Goal: Information Seeking & Learning: Find specific fact

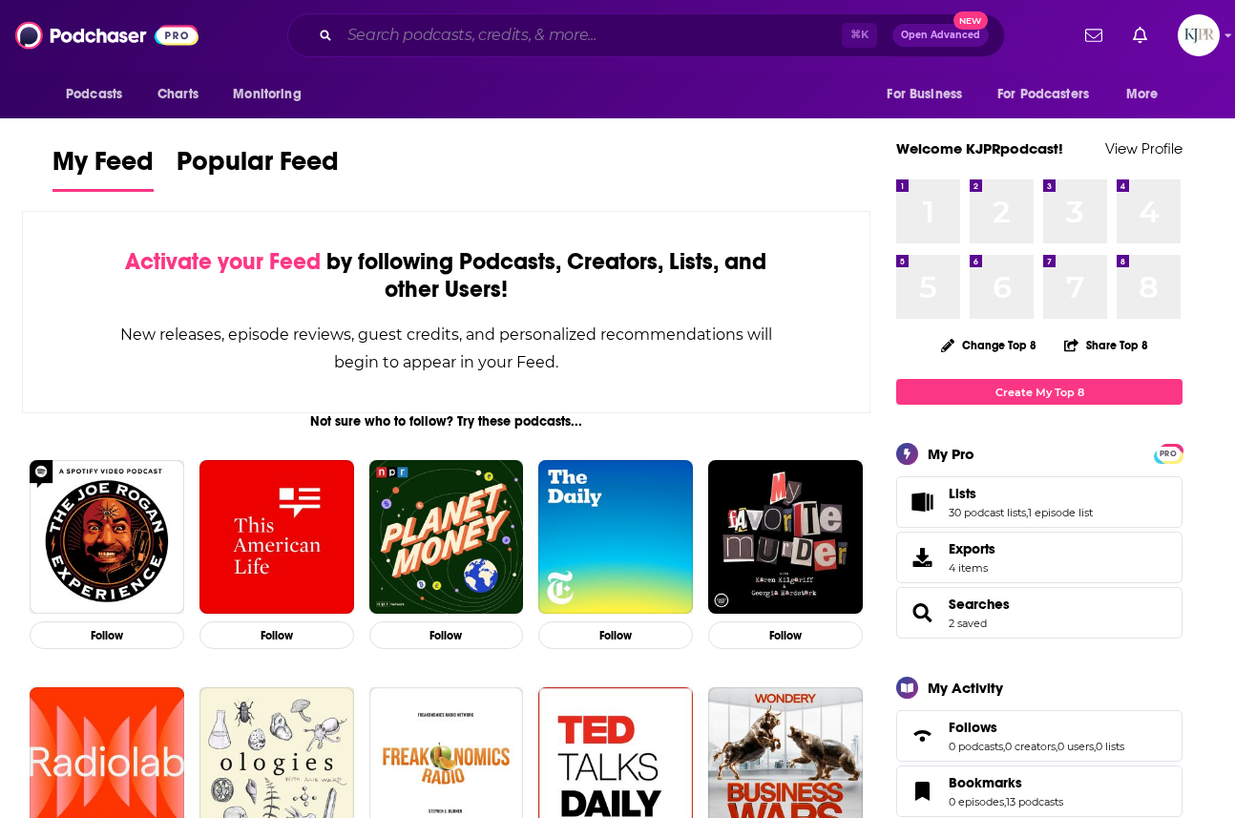
click at [544, 23] on input "Search podcasts, credits, & more..." at bounding box center [591, 35] width 502 height 31
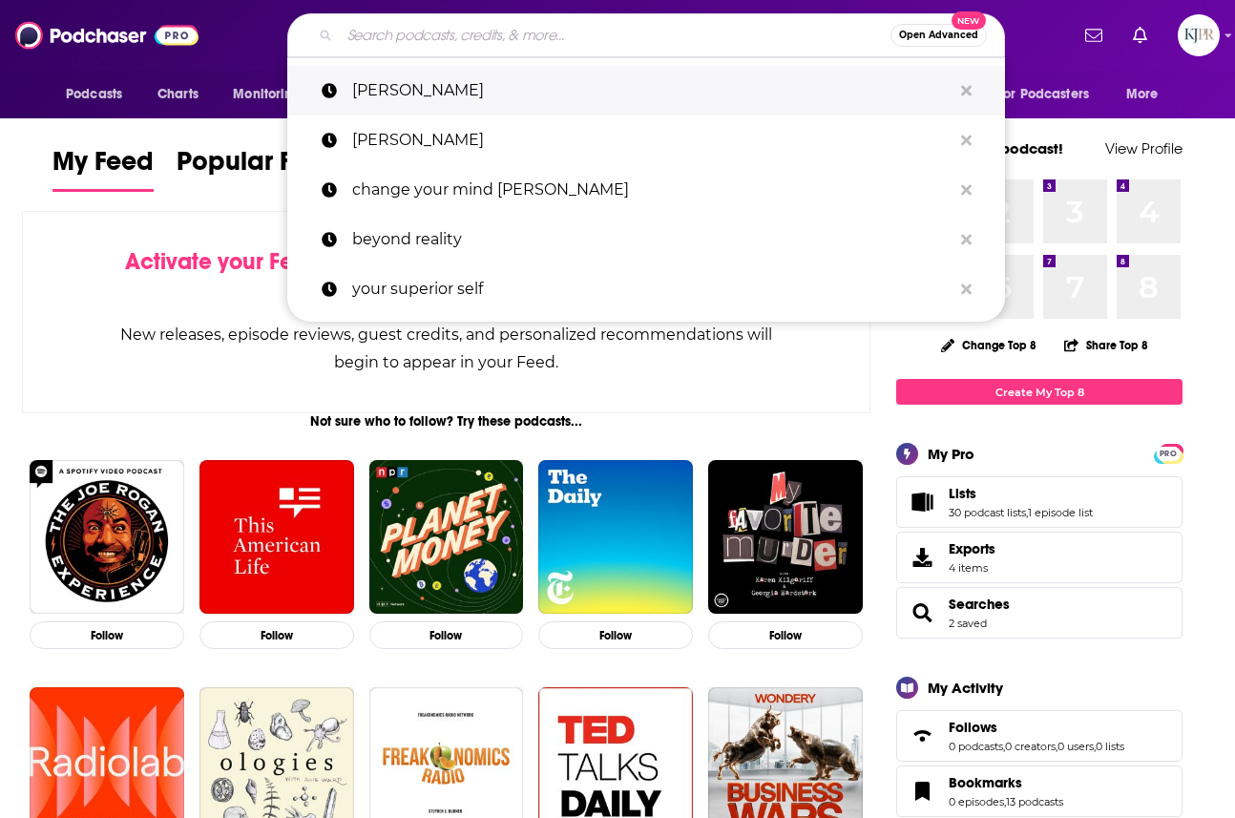
click at [494, 79] on p "[PERSON_NAME]" at bounding box center [651, 91] width 599 height 50
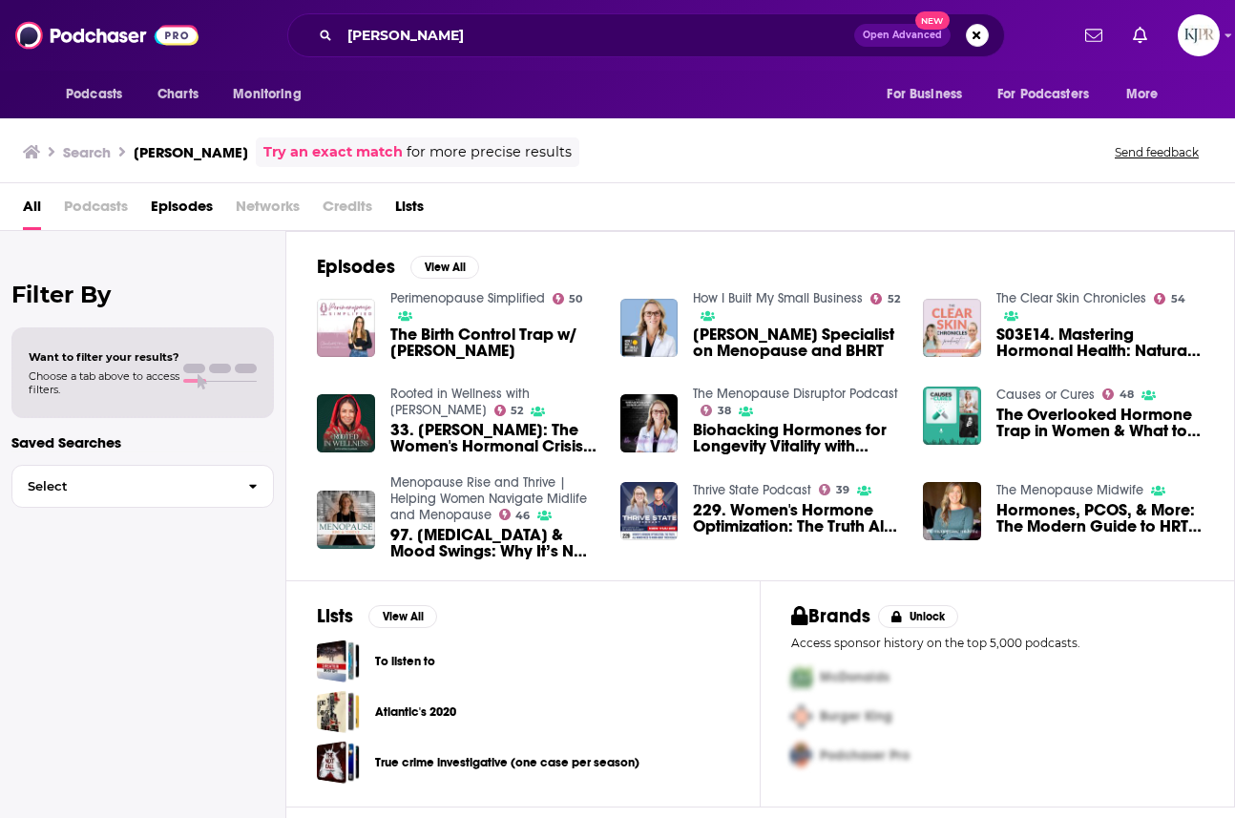
click at [191, 210] on span "Episodes" at bounding box center [182, 210] width 62 height 39
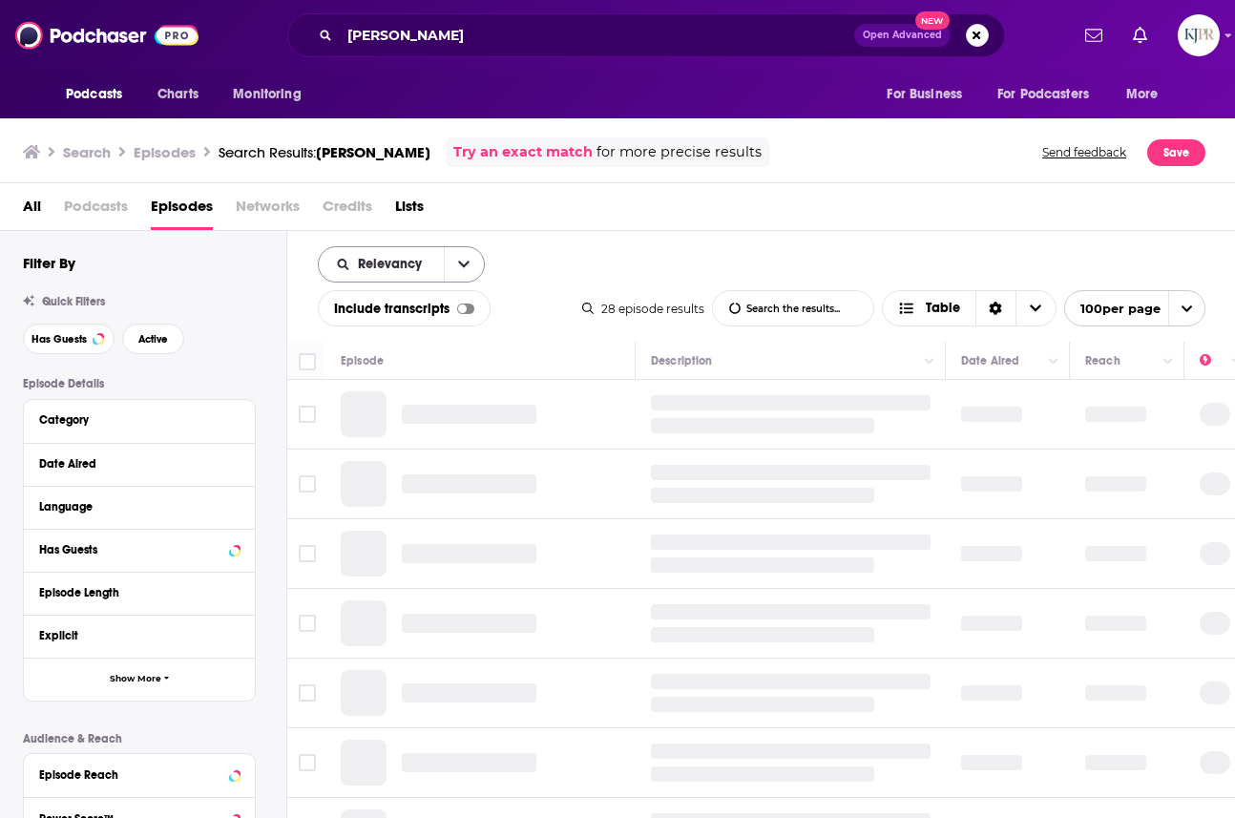
click at [466, 267] on icon "open menu" at bounding box center [463, 264] width 11 height 13
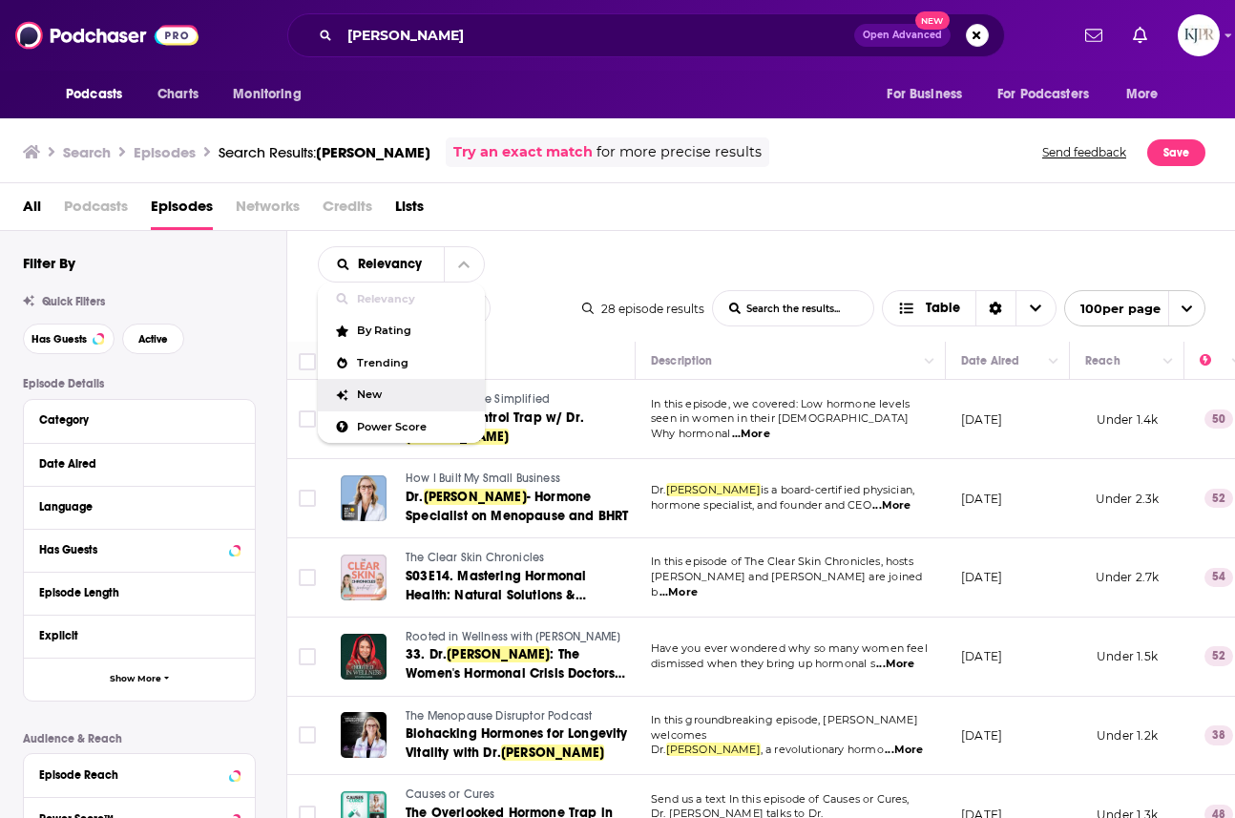
click at [398, 392] on span "New" at bounding box center [413, 394] width 113 height 10
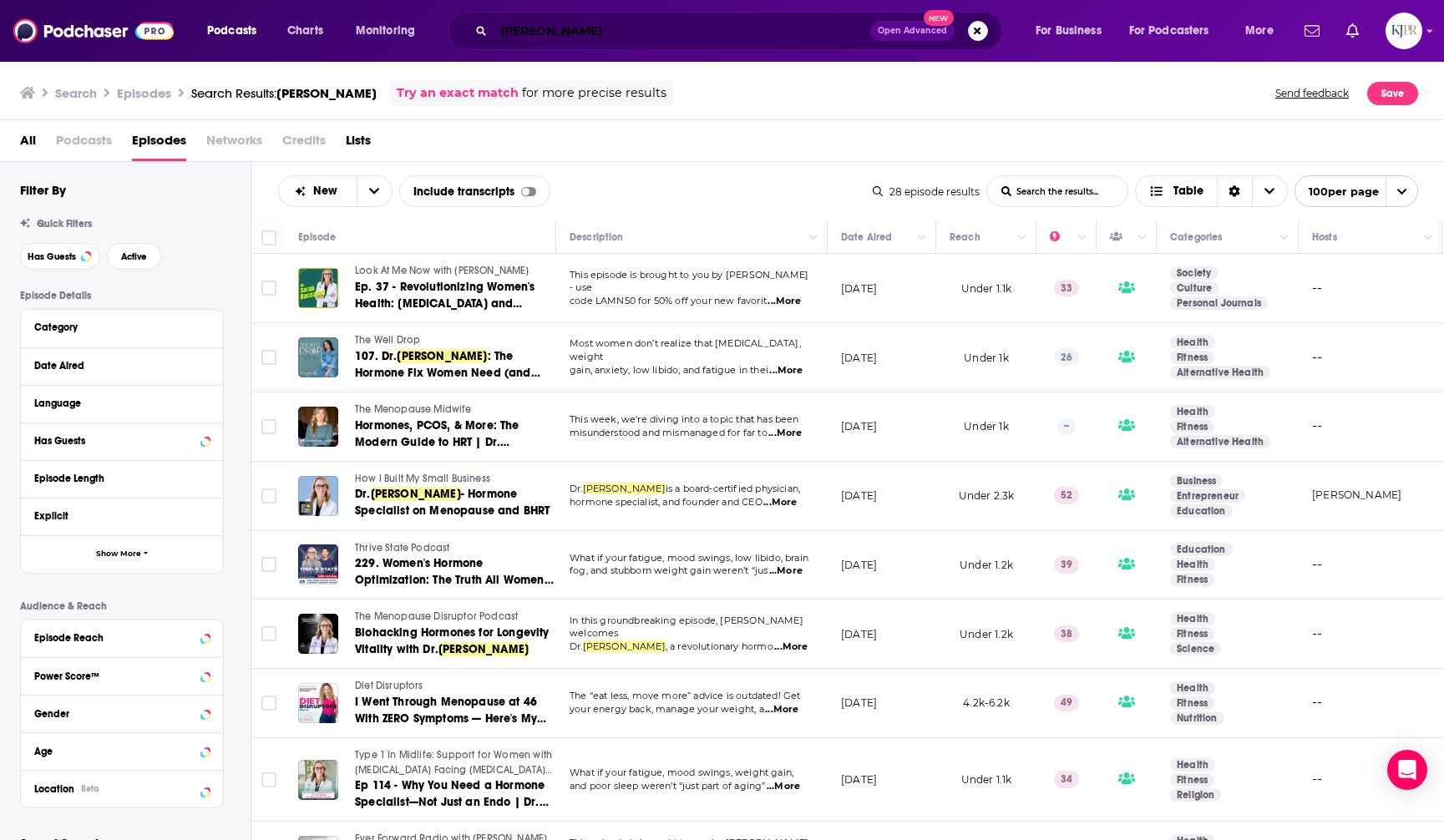
click at [576, 39] on input "[PERSON_NAME]" at bounding box center [682, 31] width 376 height 27
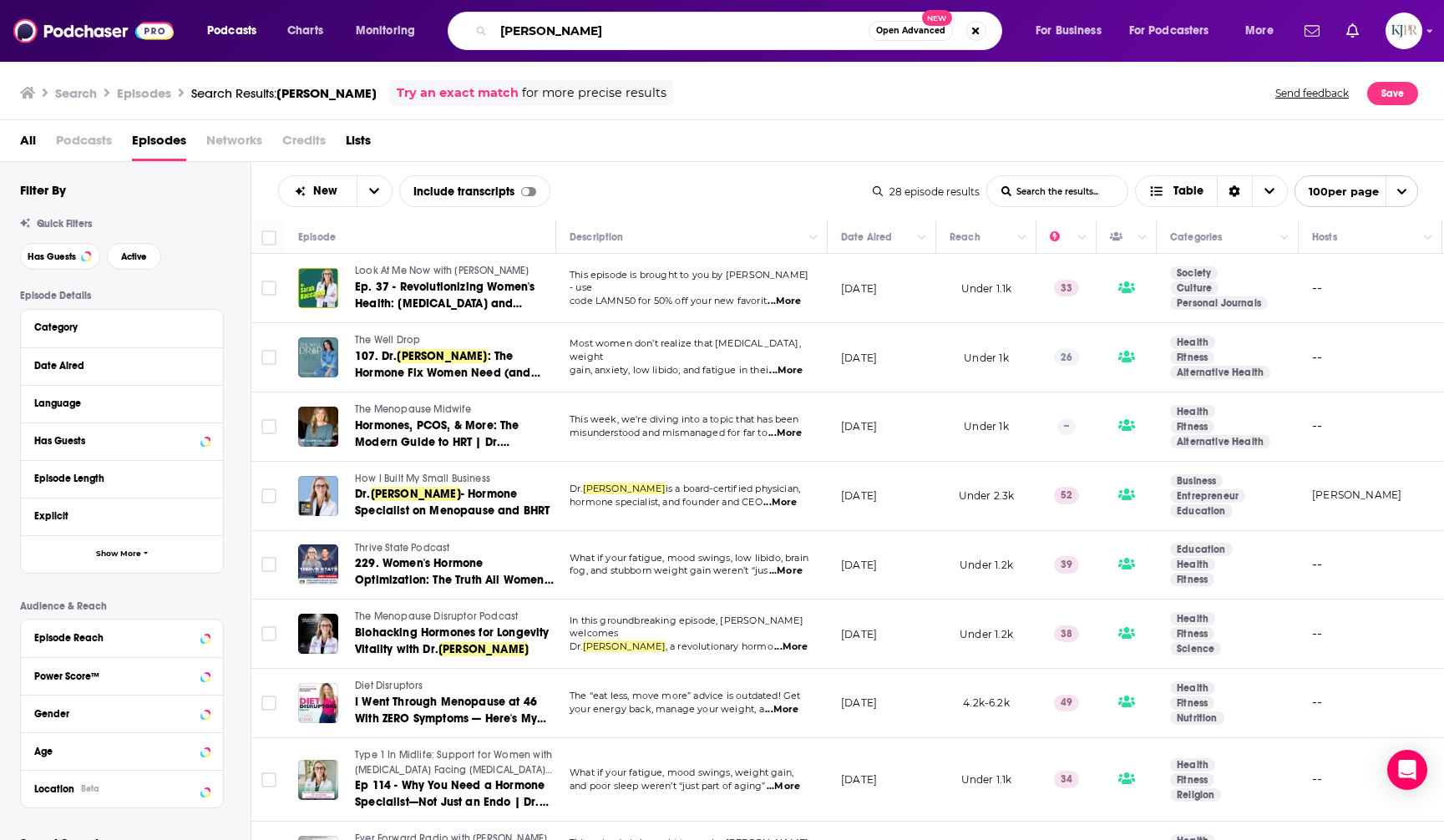
click at [494, 36] on input "[PERSON_NAME]" at bounding box center [681, 31] width 375 height 27
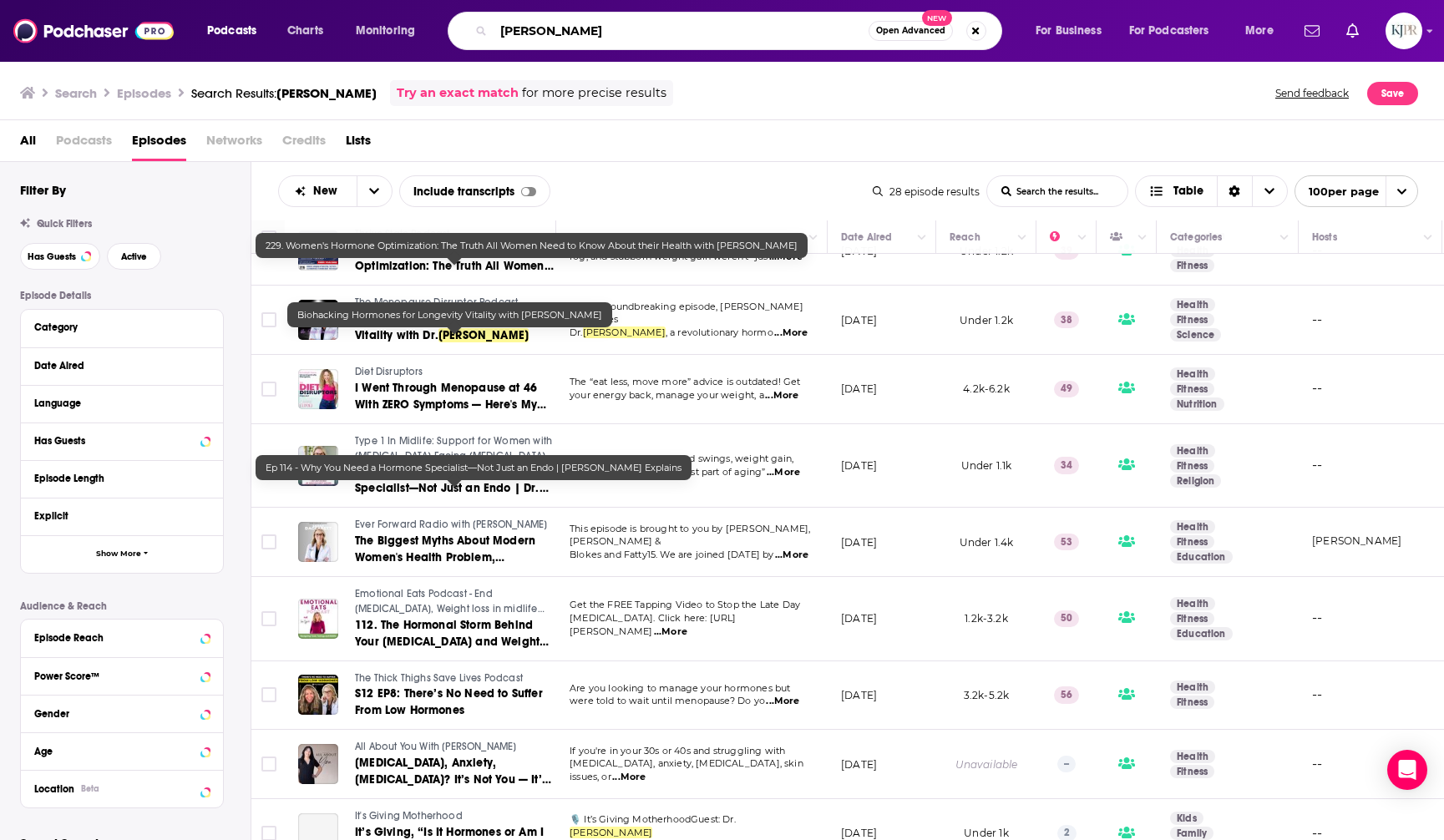
scroll to position [454, 0]
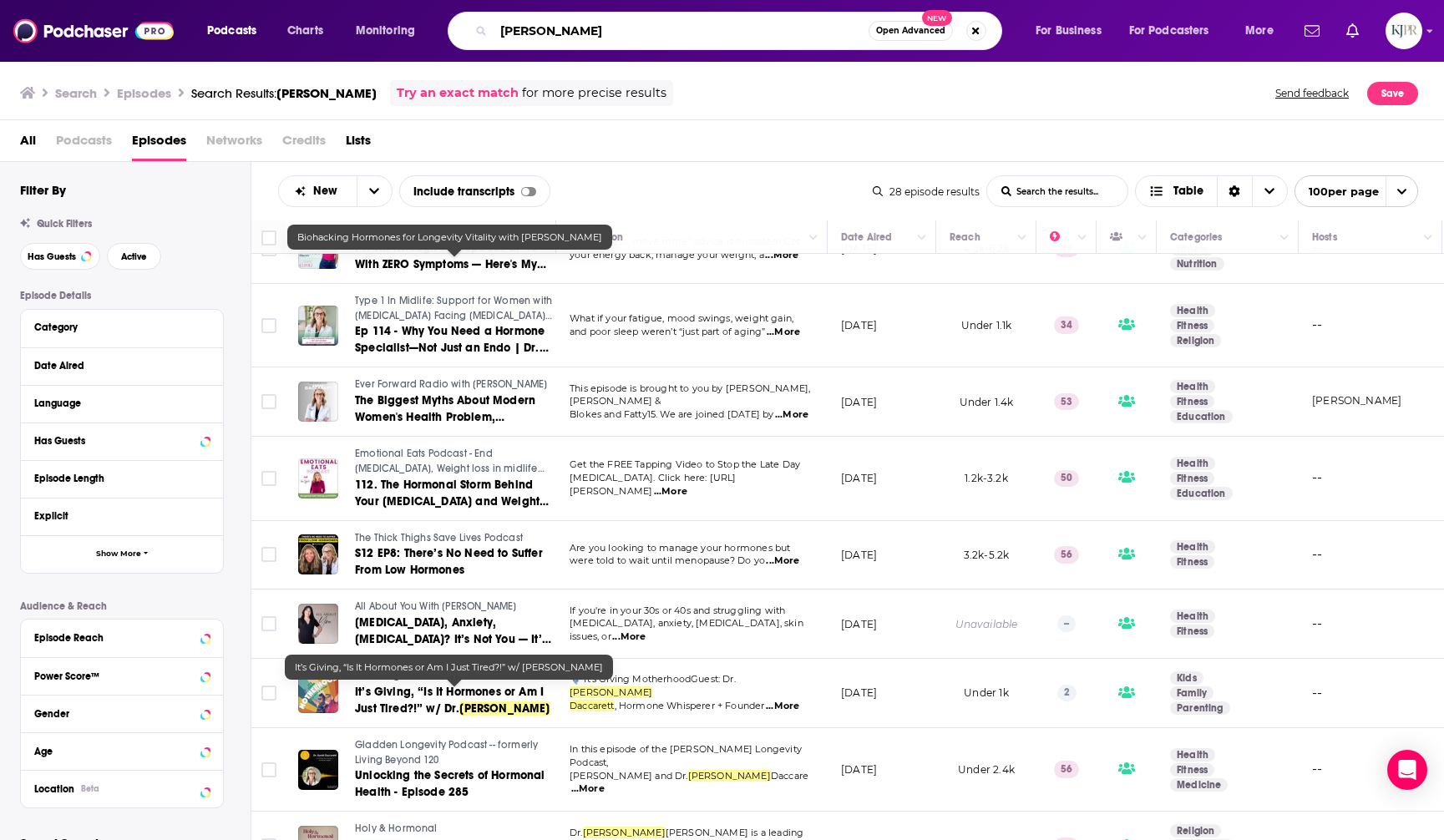
click at [610, 32] on input "[PERSON_NAME]" at bounding box center [681, 31] width 375 height 27
click at [611, 32] on input "[PERSON_NAME]" at bounding box center [681, 31] width 375 height 27
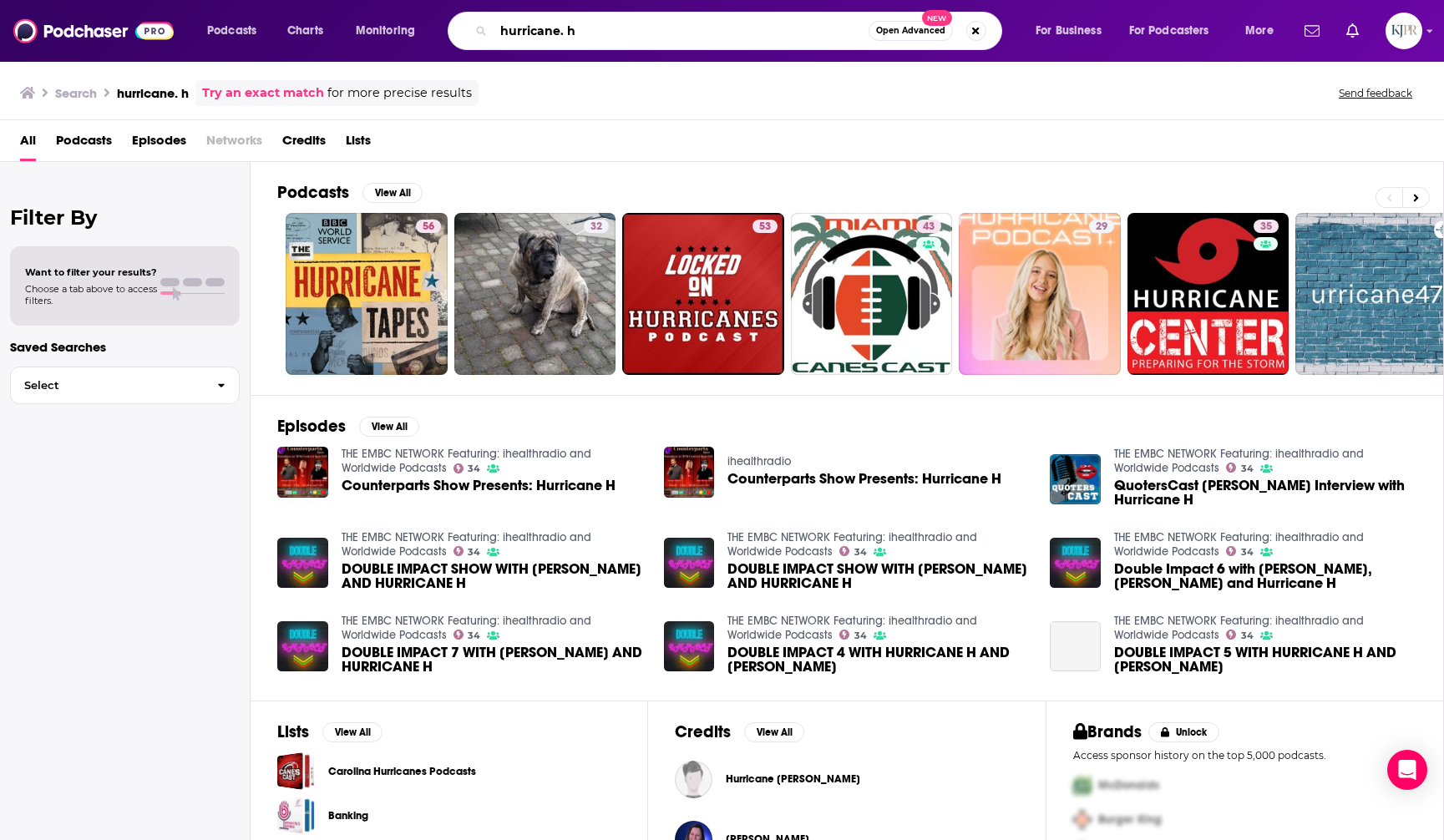
drag, startPoint x: 564, startPoint y: 32, endPoint x: 641, endPoint y: 81, distance: 91.3
click at [564, 32] on input "hurricane. h" at bounding box center [681, 31] width 375 height 27
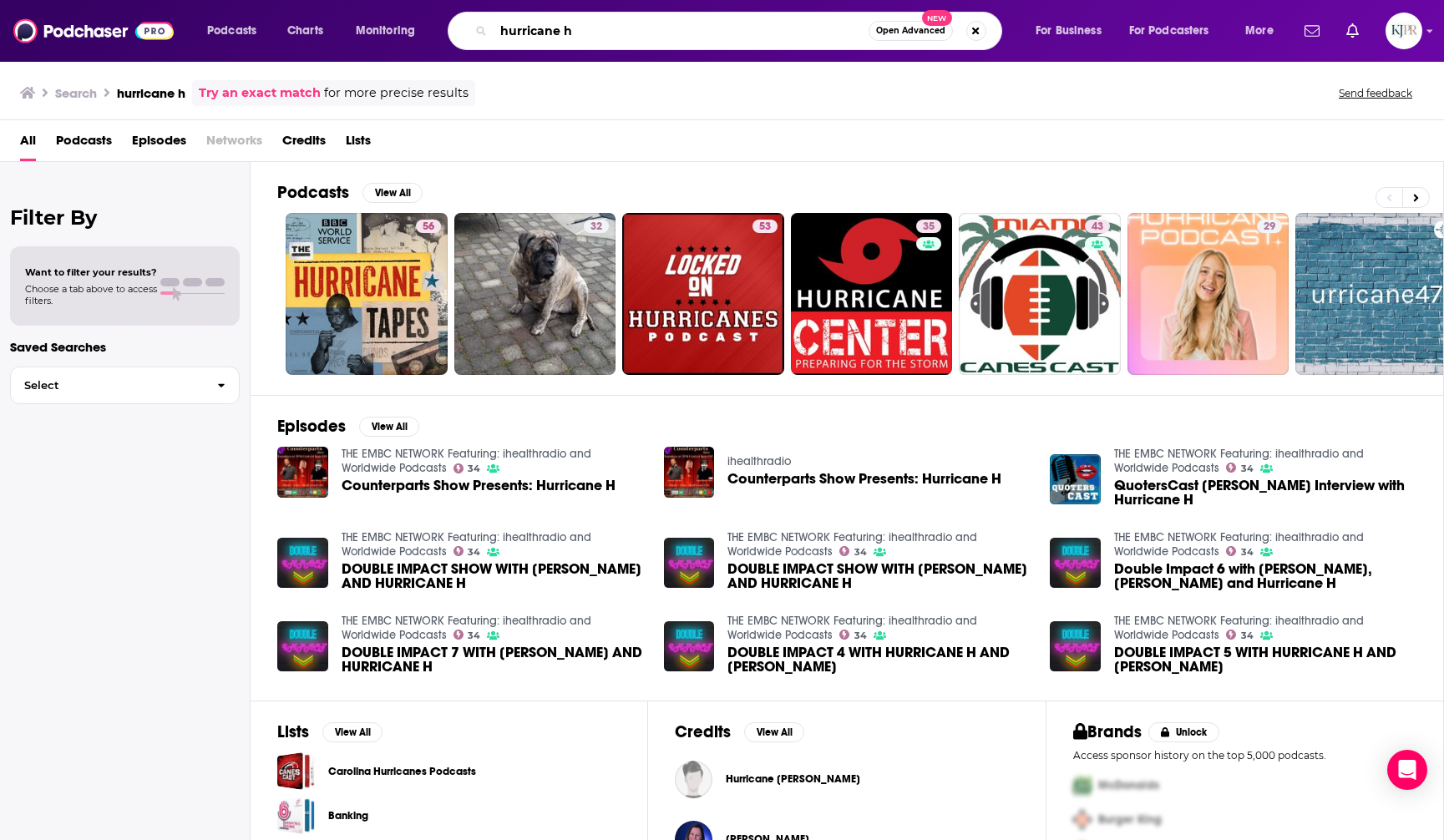
click at [590, 31] on input "hurricane h" at bounding box center [681, 31] width 375 height 27
type input "hurricane h daccarett"
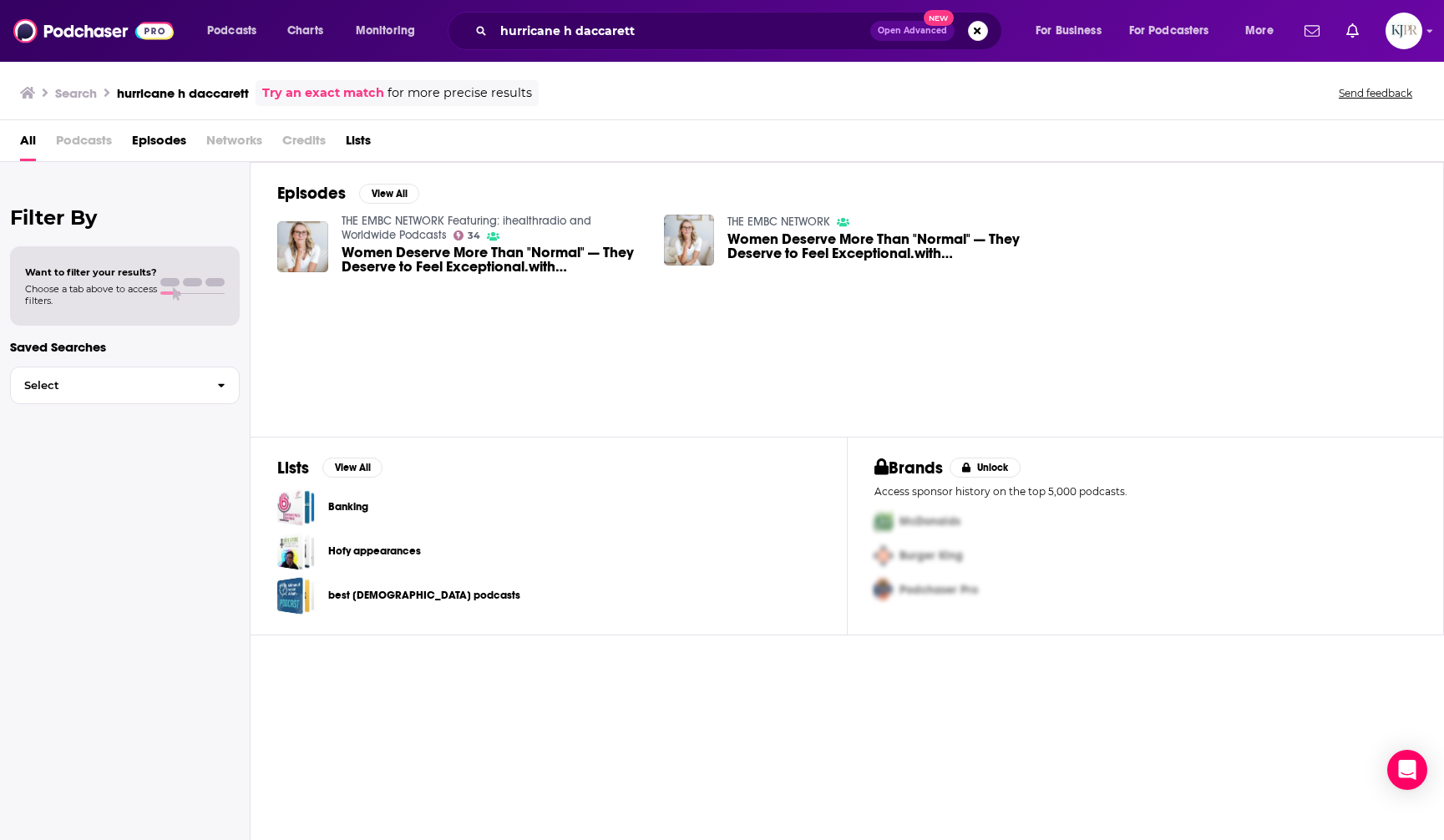
click at [506, 264] on span "Women Deserve More Than "Normal" — They Deserve to Feel Exceptional.with [PERSO…" at bounding box center [492, 260] width 302 height 28
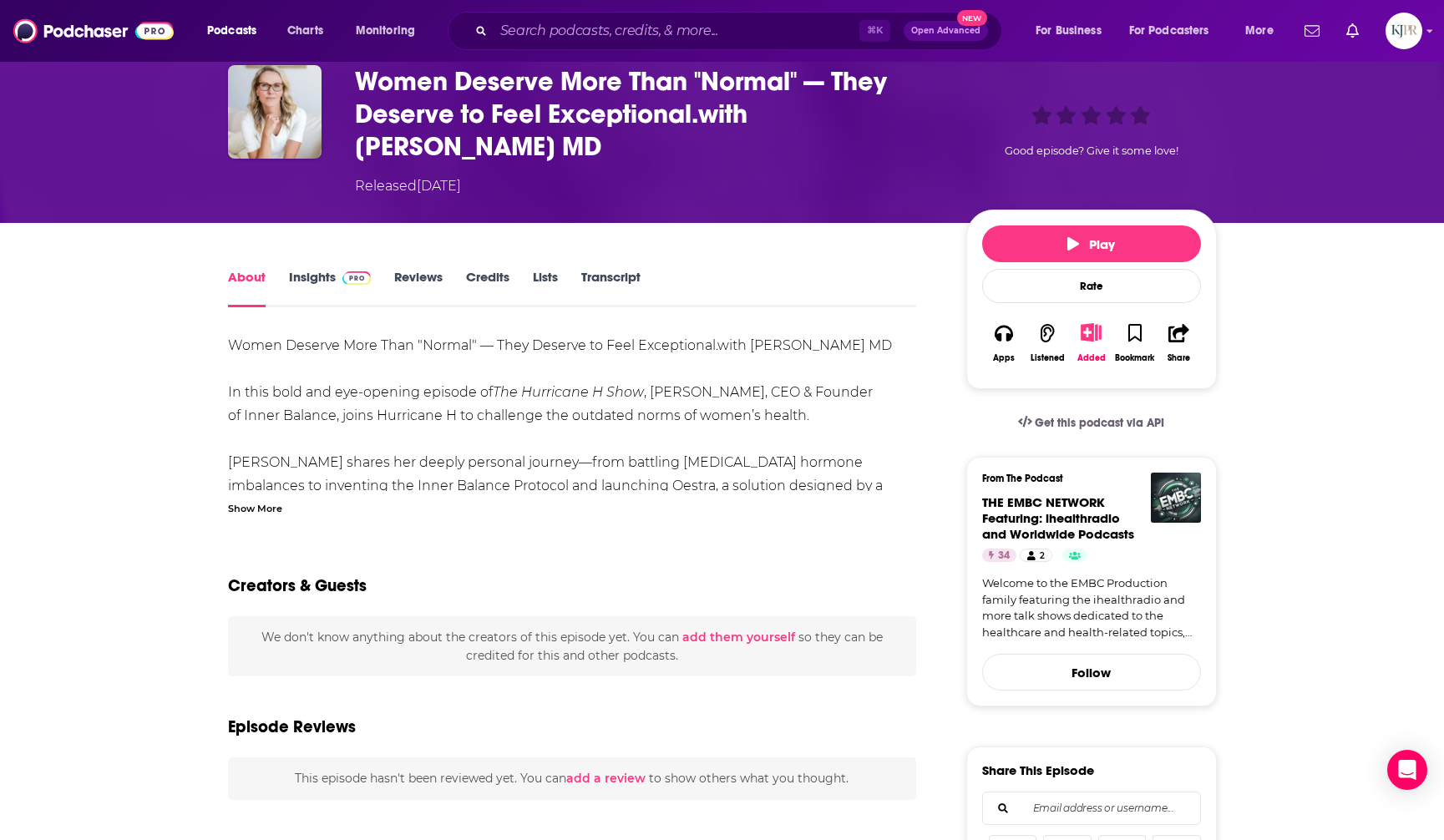
scroll to position [26, 0]
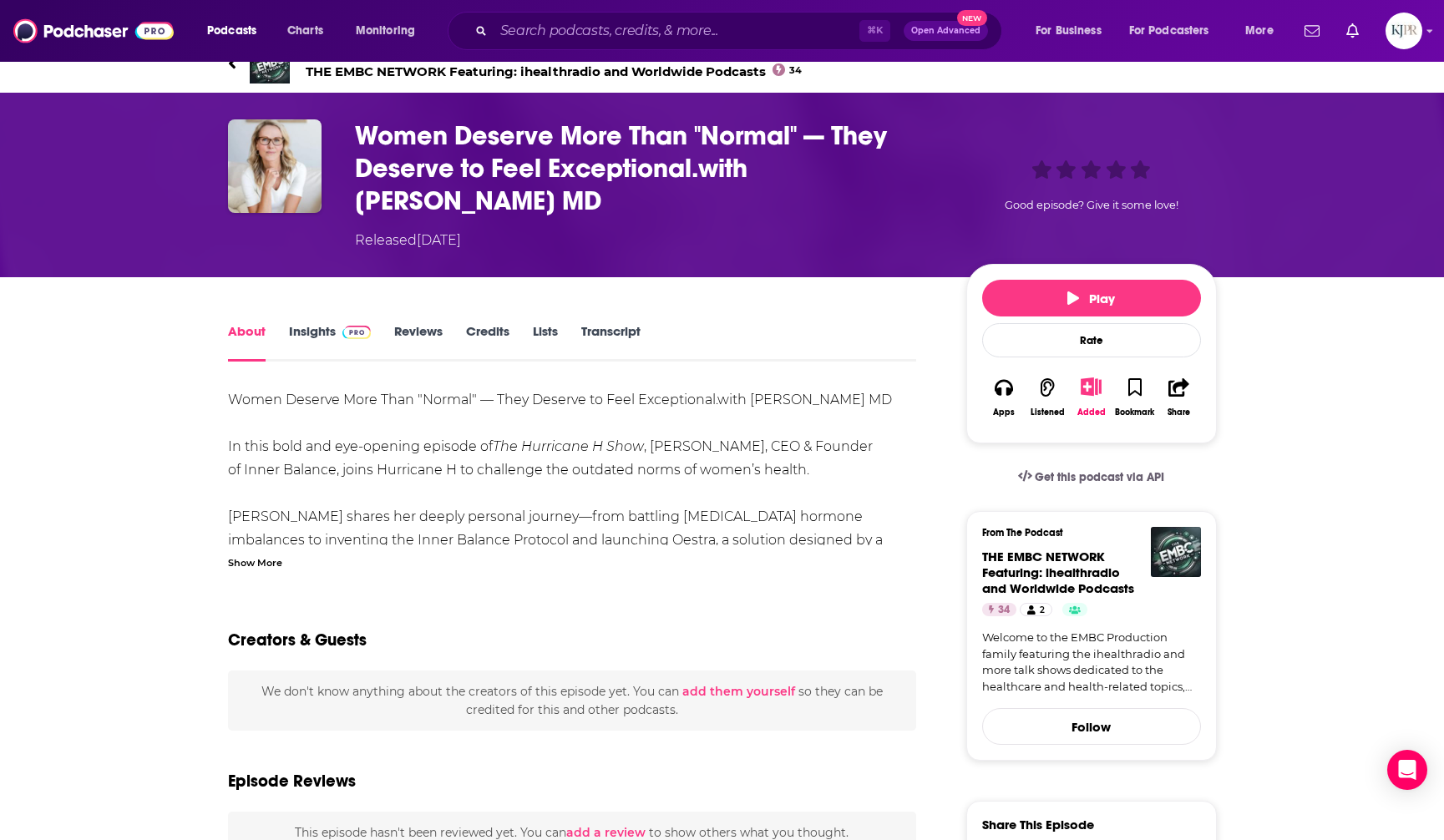
click at [324, 328] on link "Insights" at bounding box center [330, 342] width 82 height 38
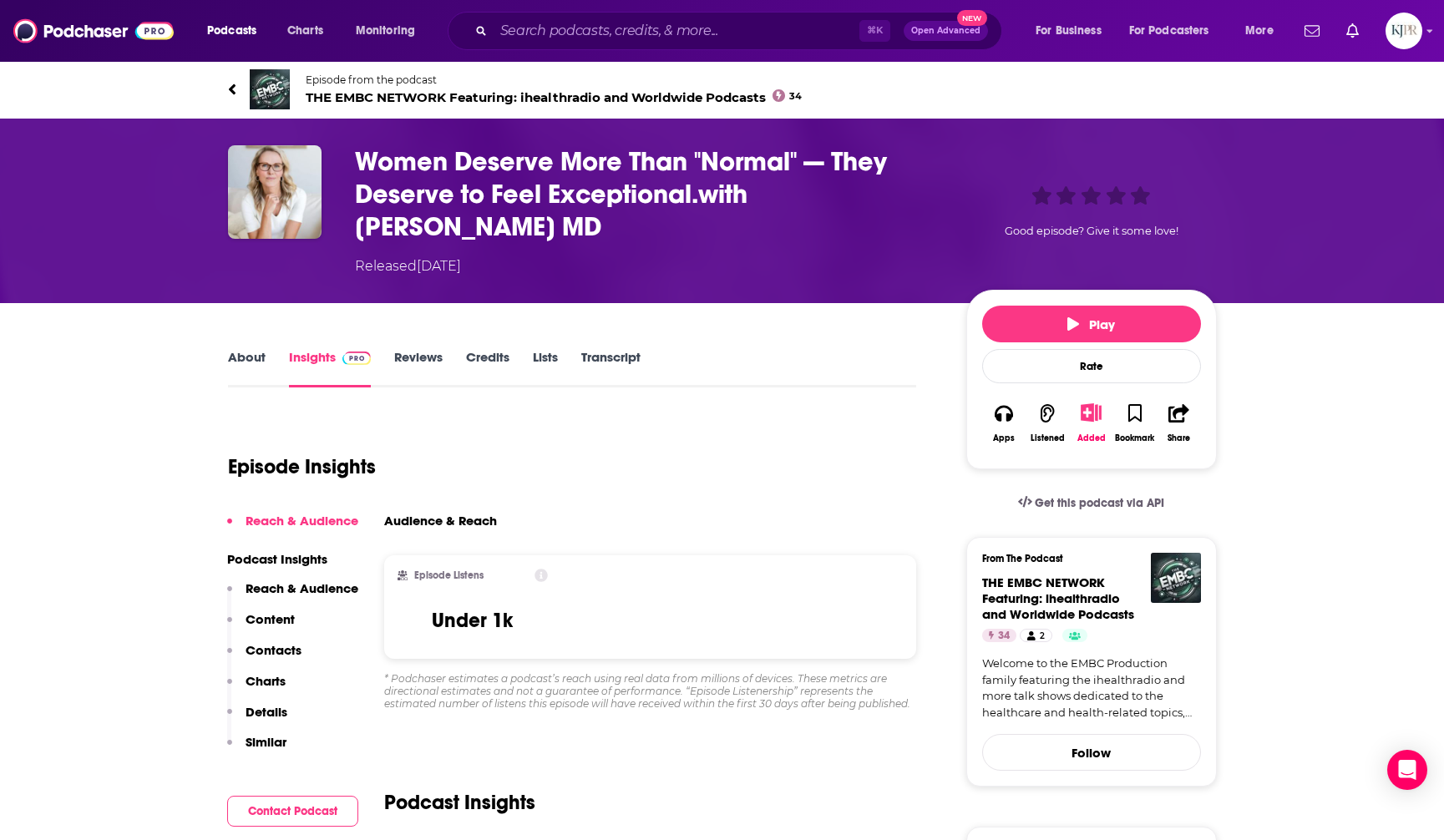
click at [396, 94] on span "THE EMBC NETWORK Featuring: ihealthradio and Worldwide Podcasts 34" at bounding box center [554, 97] width 497 height 16
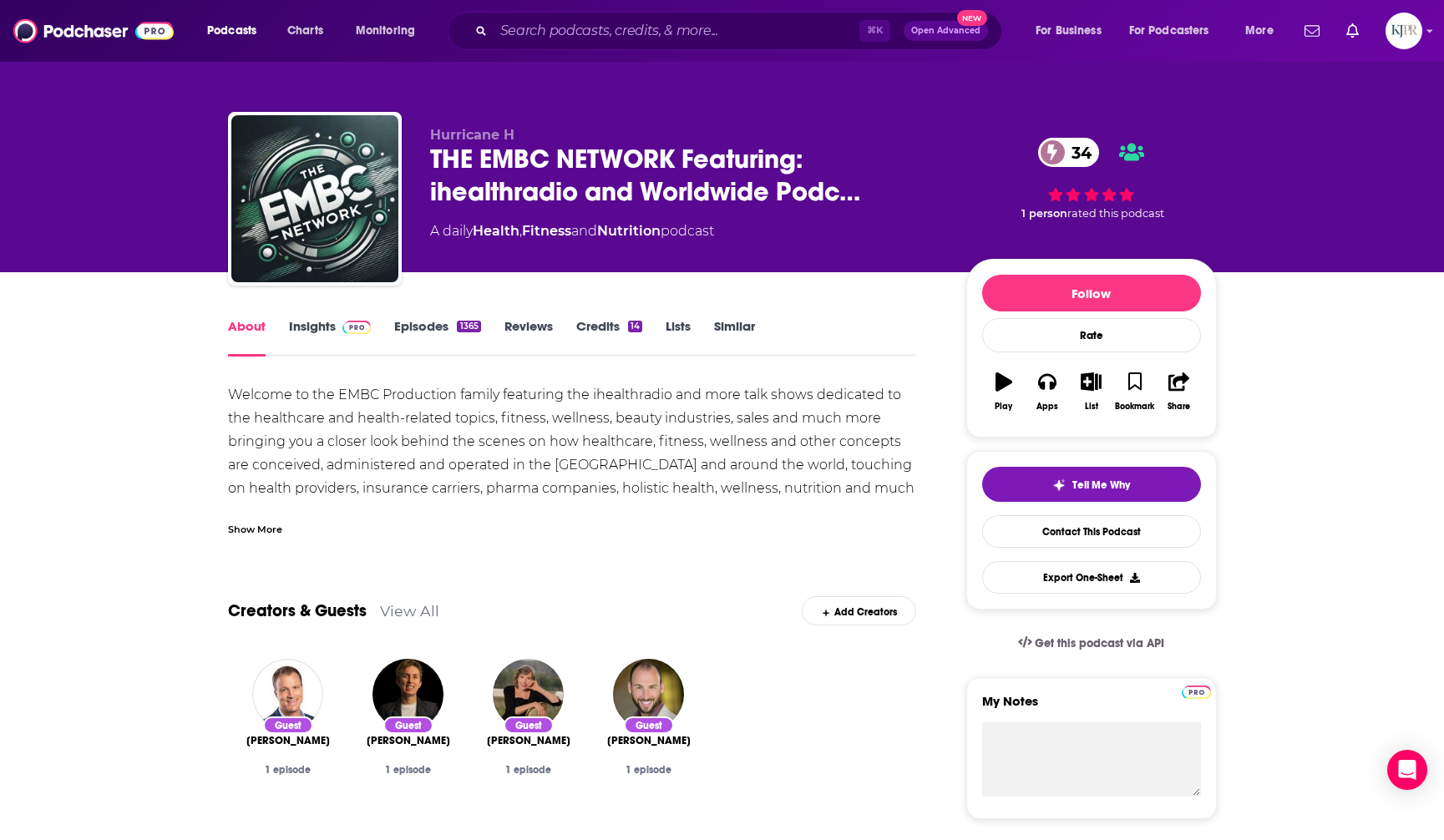
click at [338, 327] on span at bounding box center [354, 326] width 36 height 16
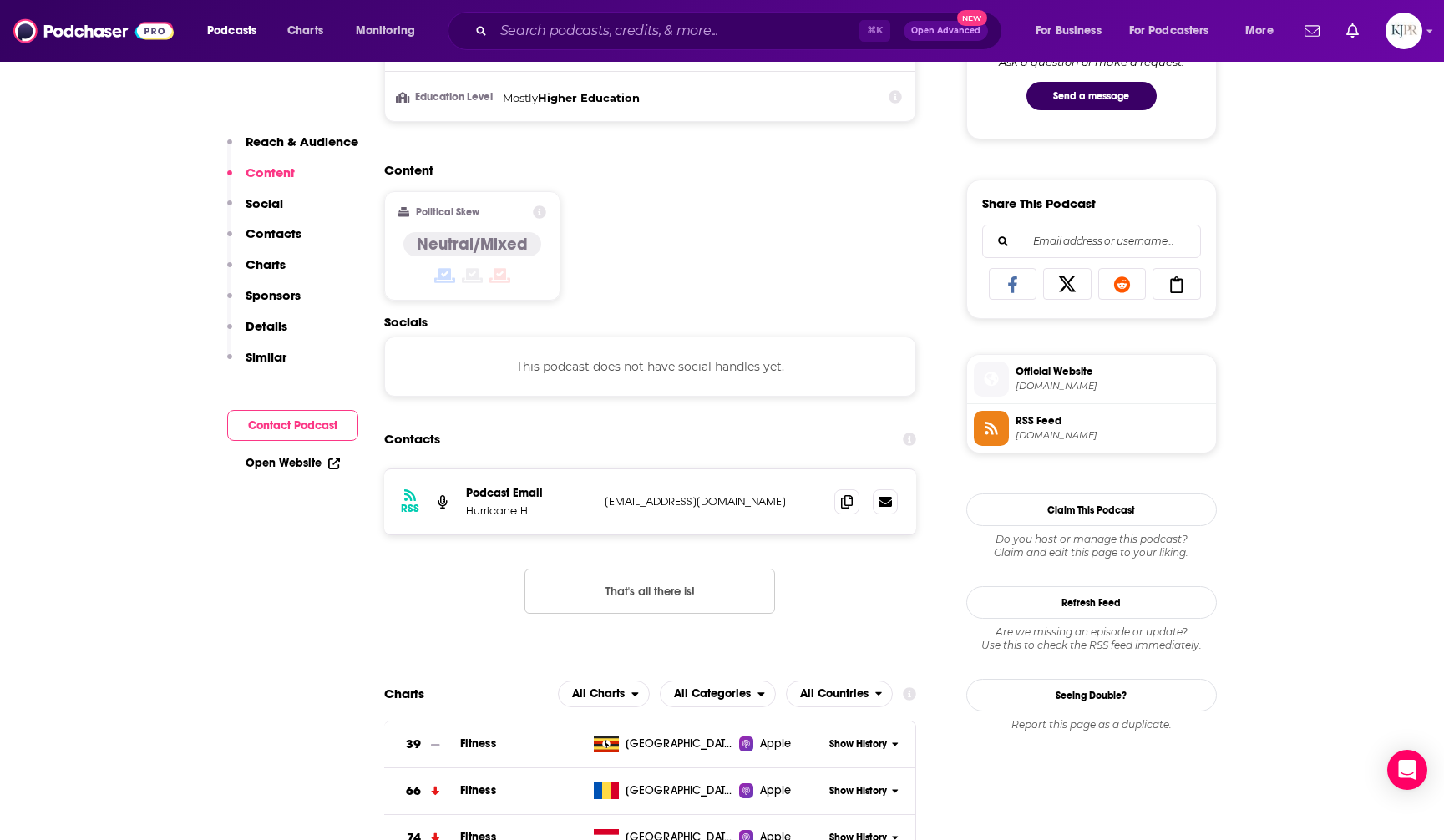
scroll to position [1121, 0]
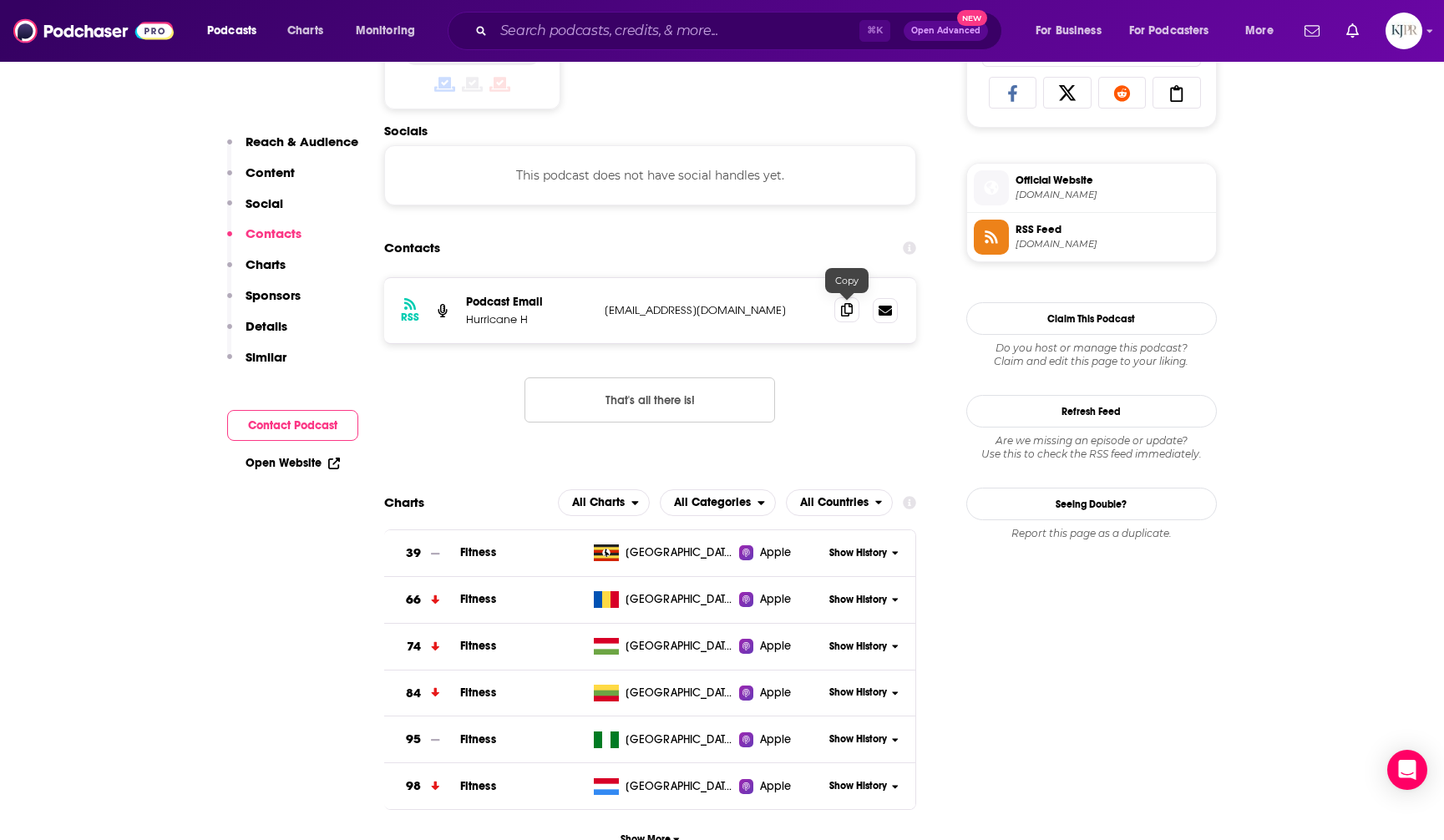
click at [852, 312] on icon at bounding box center [846, 309] width 11 height 13
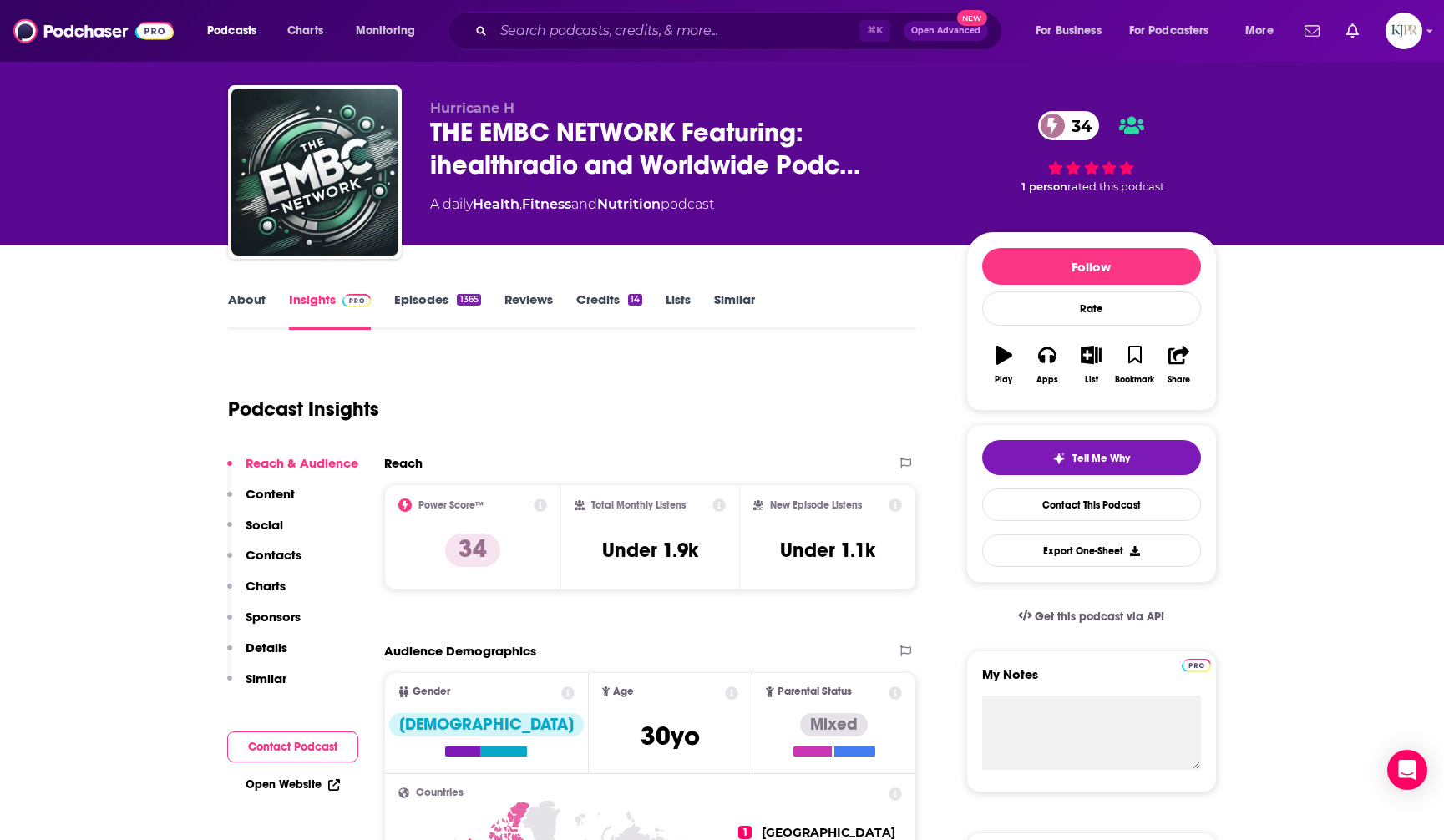
click at [250, 304] on link "About" at bounding box center [247, 311] width 38 height 38
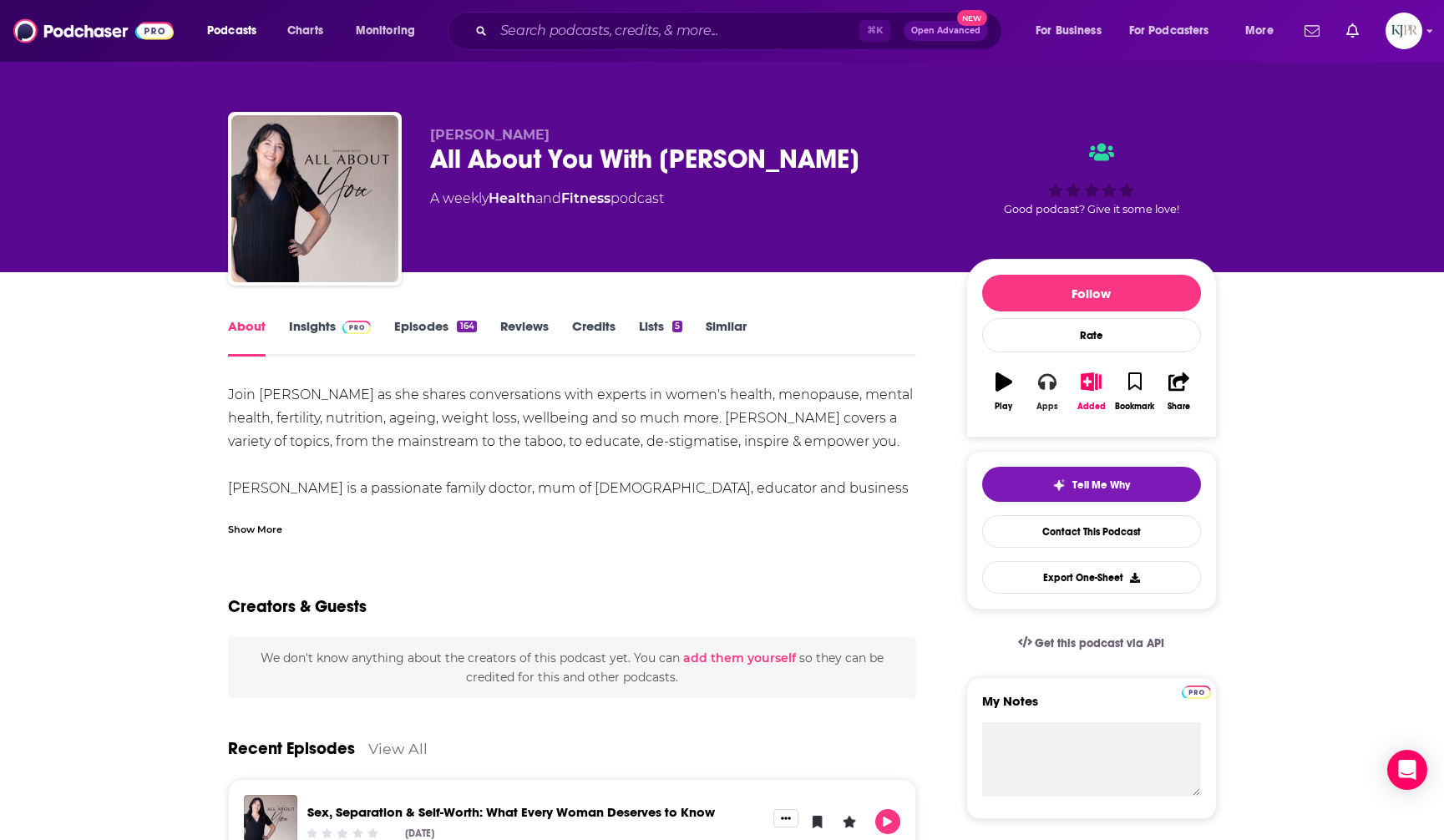
click at [1049, 402] on div "Apps" at bounding box center [1047, 406] width 22 height 10
